Goal: Register for event/course

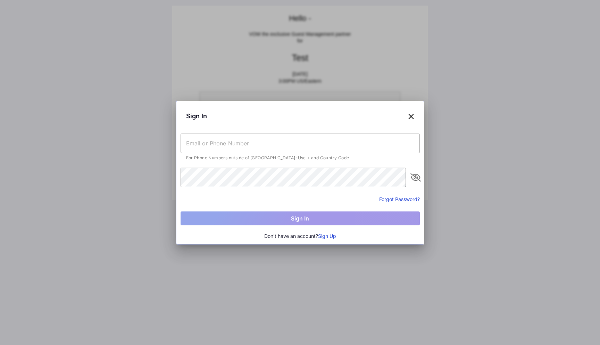
click at [411, 116] on icon at bounding box center [411, 116] width 6 height 10
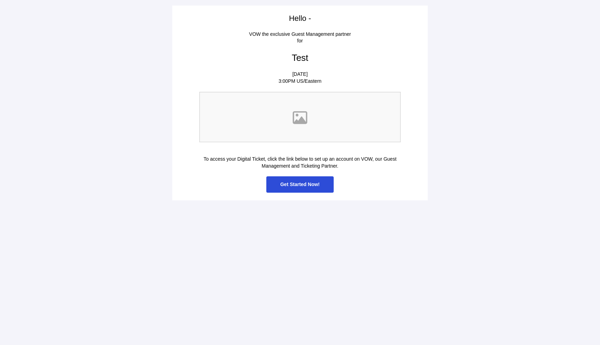
click at [304, 185] on span "Get Started Now!" at bounding box center [300, 184] width 40 height 6
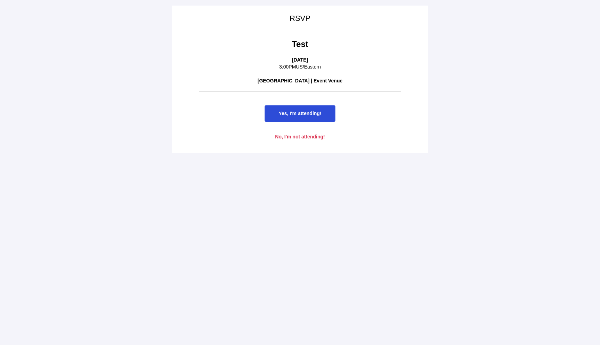
click at [312, 113] on span "Yes, I'm attending!" at bounding box center [300, 114] width 43 height 6
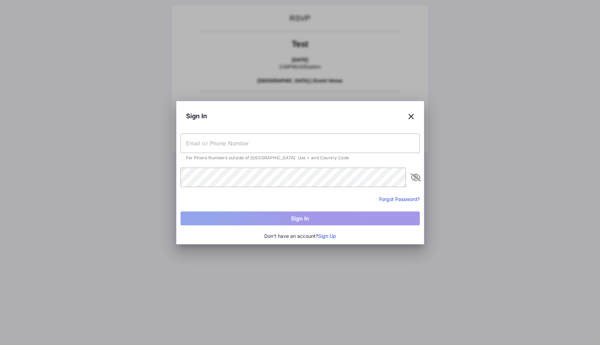
click at [274, 142] on input "text" at bounding box center [300, 142] width 239 height 19
type input "[EMAIL_ADDRESS][DOMAIN_NAME]"
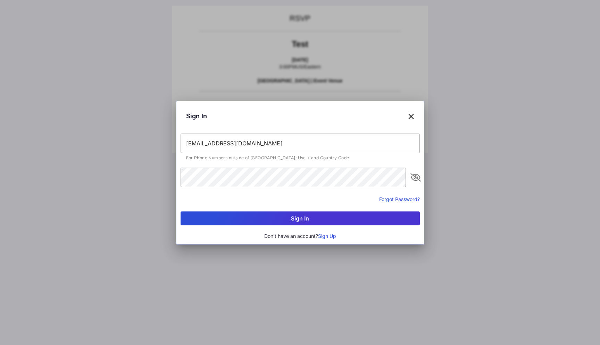
click at [322, 216] on button "Sign In" at bounding box center [300, 218] width 239 height 14
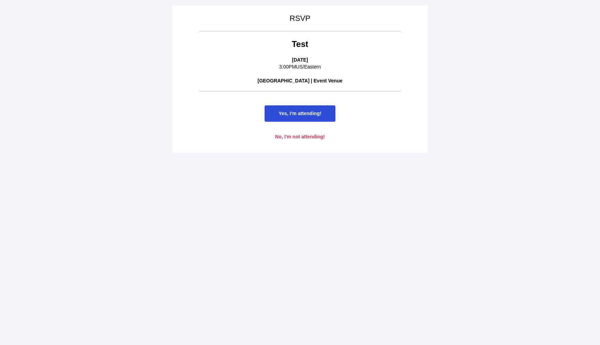
click at [324, 112] on span "Yes, I'm attending!" at bounding box center [300, 113] width 71 height 16
click at [318, 112] on span "Yes, I'm attending!" at bounding box center [300, 114] width 43 height 6
